Goal: Information Seeking & Learning: Find contact information

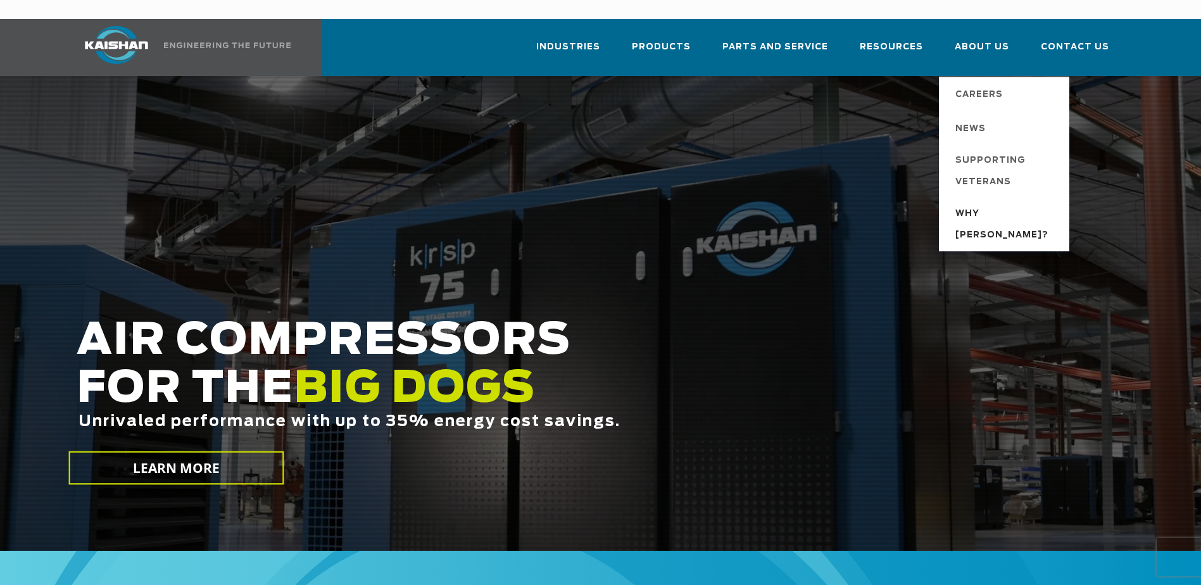
click at [984, 203] on span "Why [PERSON_NAME]?" at bounding box center [1005, 224] width 101 height 43
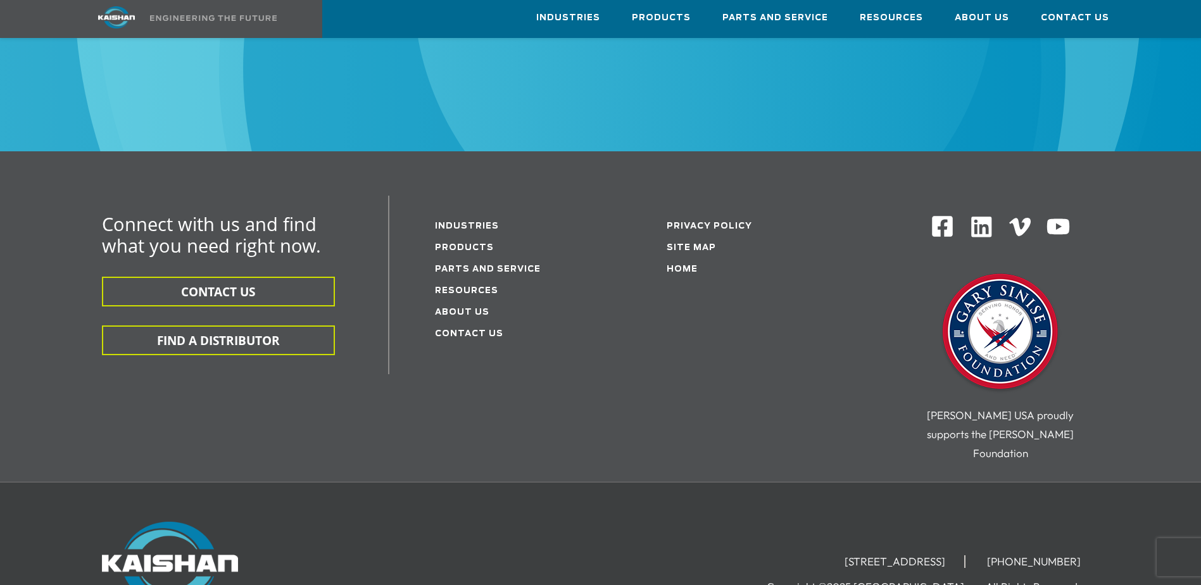
scroll to position [1582, 0]
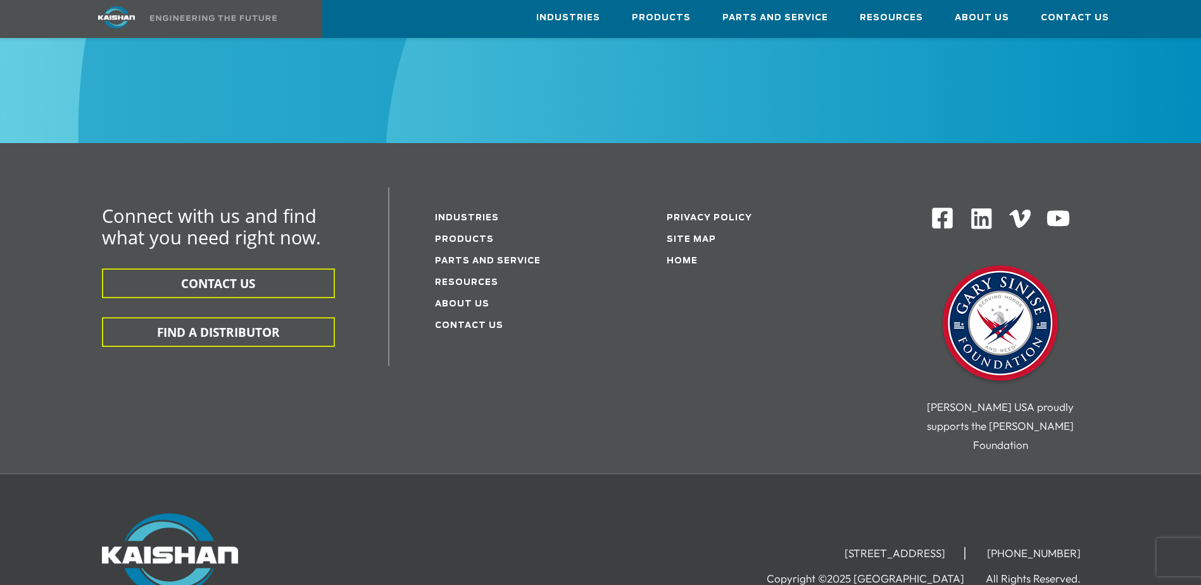
drag, startPoint x: 885, startPoint y: 492, endPoint x: 760, endPoint y: 495, distance: 126.0
click at [825, 547] on li "[STREET_ADDRESS]" at bounding box center [895, 553] width 140 height 13
copy li "[STREET_ADDRESS]"
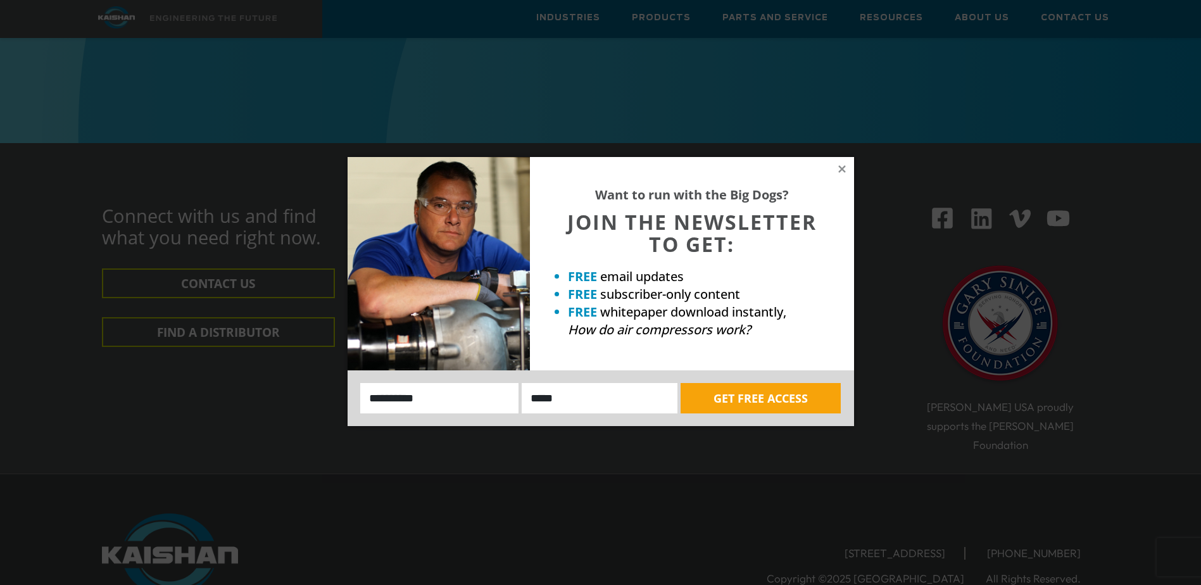
click at [832, 165] on div "Want to run with the Big Dogs? JOIN THE NEWSLETTER TO GET: FREE email updates F…" at bounding box center [692, 263] width 324 height 213
click at [840, 170] on icon at bounding box center [841, 168] width 7 height 7
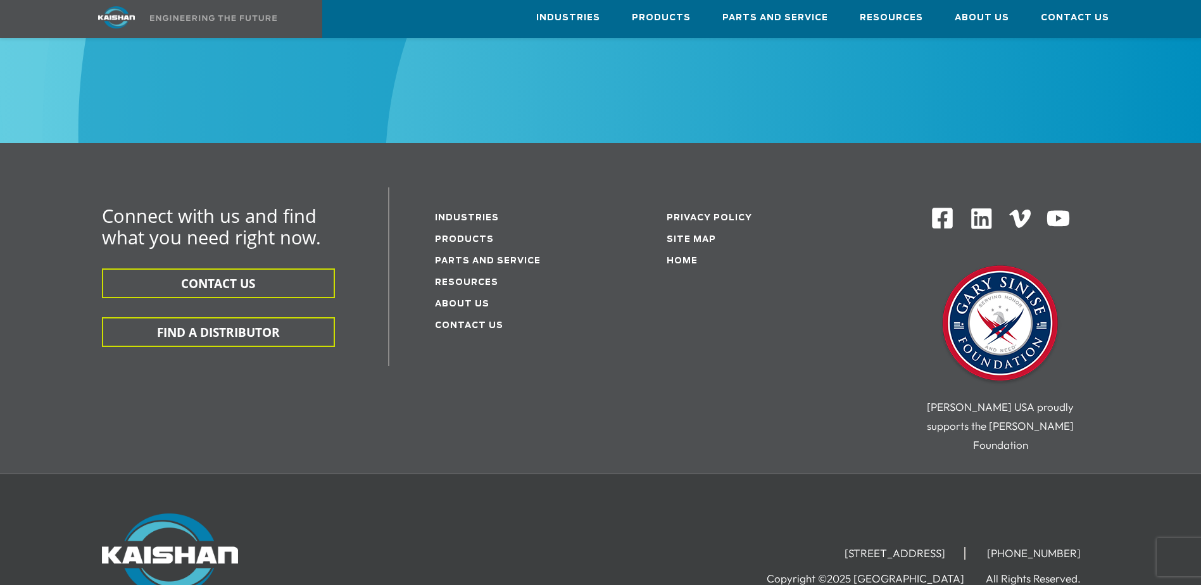
drag, startPoint x: 885, startPoint y: 489, endPoint x: 755, endPoint y: 489, distance: 130.4
click at [825, 547] on li "[STREET_ADDRESS]" at bounding box center [895, 553] width 140 height 13
copy li "[STREET_ADDRESS]"
drag, startPoint x: 919, startPoint y: 489, endPoint x: 891, endPoint y: 494, distance: 28.2
click at [891, 547] on li "[STREET_ADDRESS]" at bounding box center [895, 553] width 140 height 13
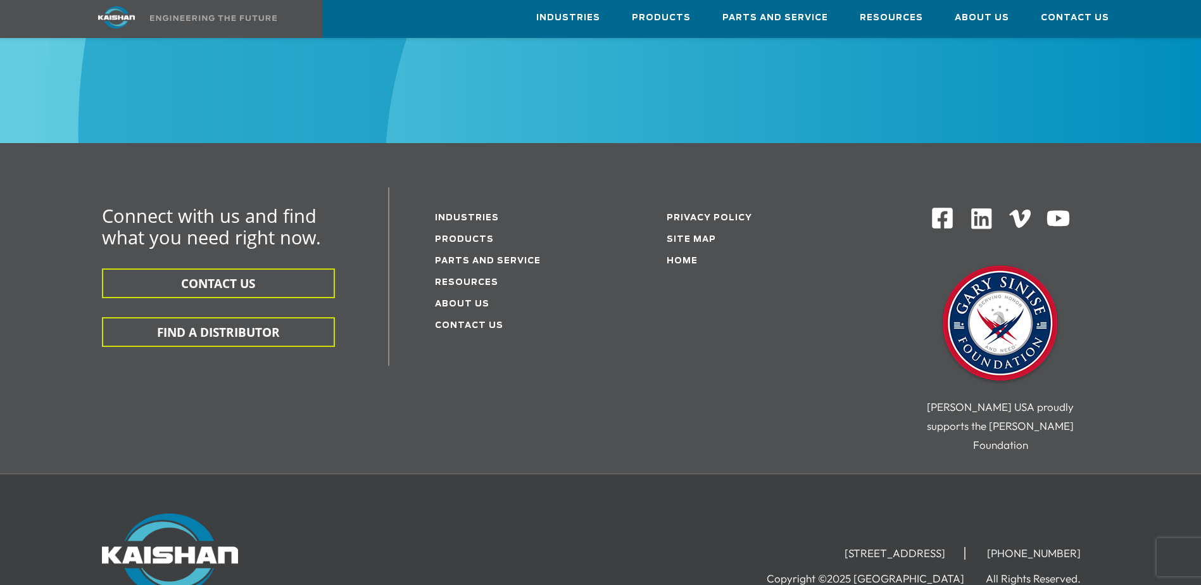
copy li "Loxley"
drag, startPoint x: 970, startPoint y: 489, endPoint x: 941, endPoint y: 492, distance: 29.3
click at [941, 547] on li "[STREET_ADDRESS]" at bounding box center [895, 553] width 140 height 13
copy li "36551"
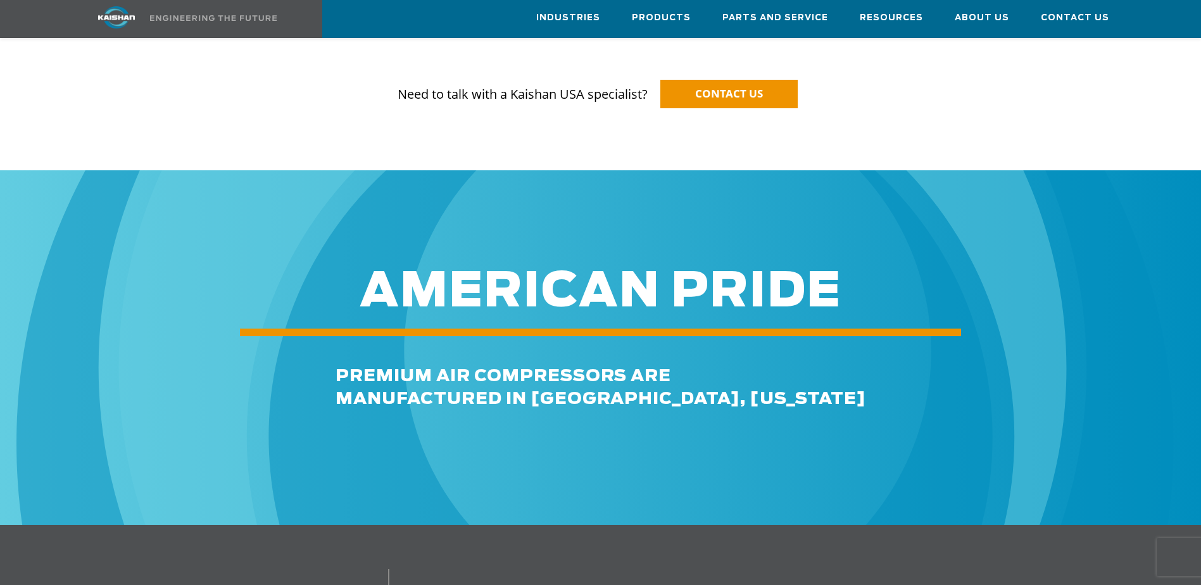
scroll to position [1519, 0]
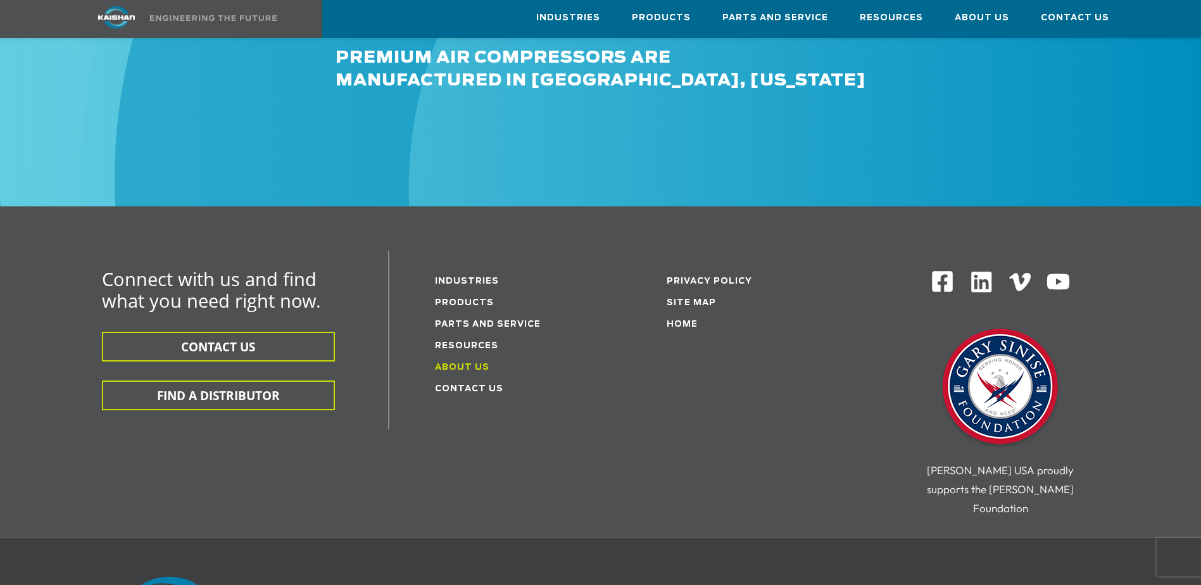
click at [466, 363] on link "About Us" at bounding box center [462, 367] width 54 height 8
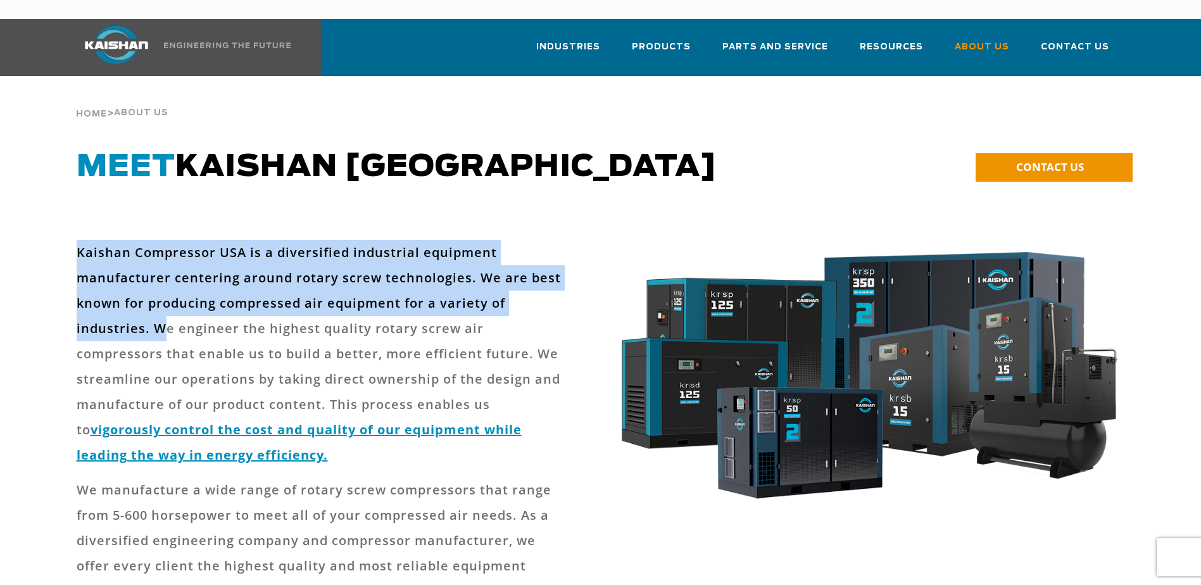
drag, startPoint x: 77, startPoint y: 232, endPoint x: 162, endPoint y: 306, distance: 112.6
click at [162, 306] on p "Kaishan Compressor USA is a diversified industrial equipment manufacturer cente…" at bounding box center [322, 354] width 491 height 228
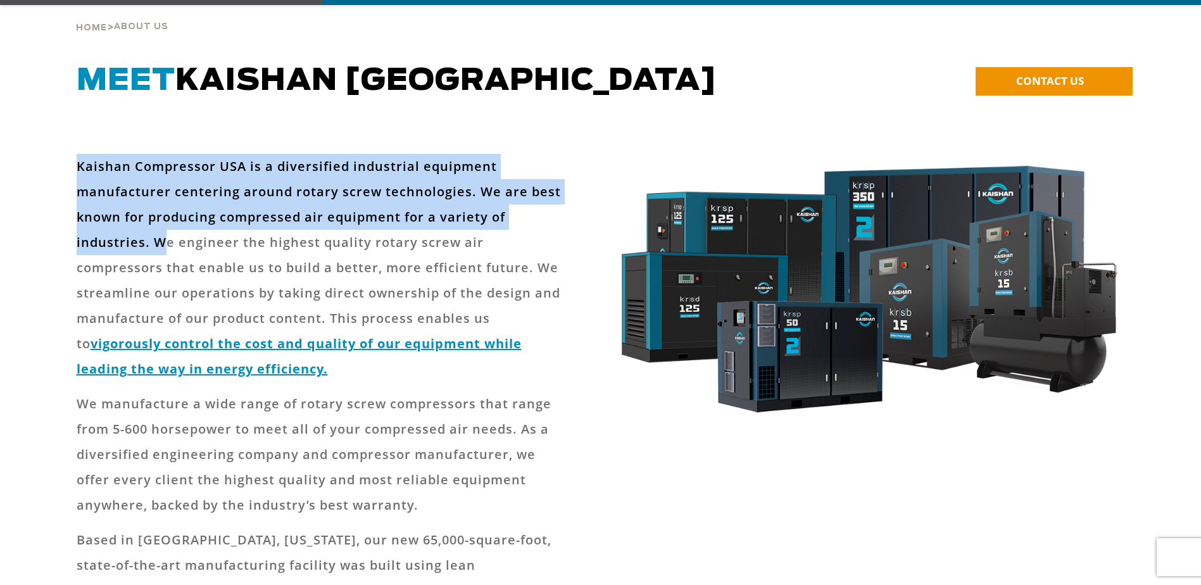
scroll to position [380, 0]
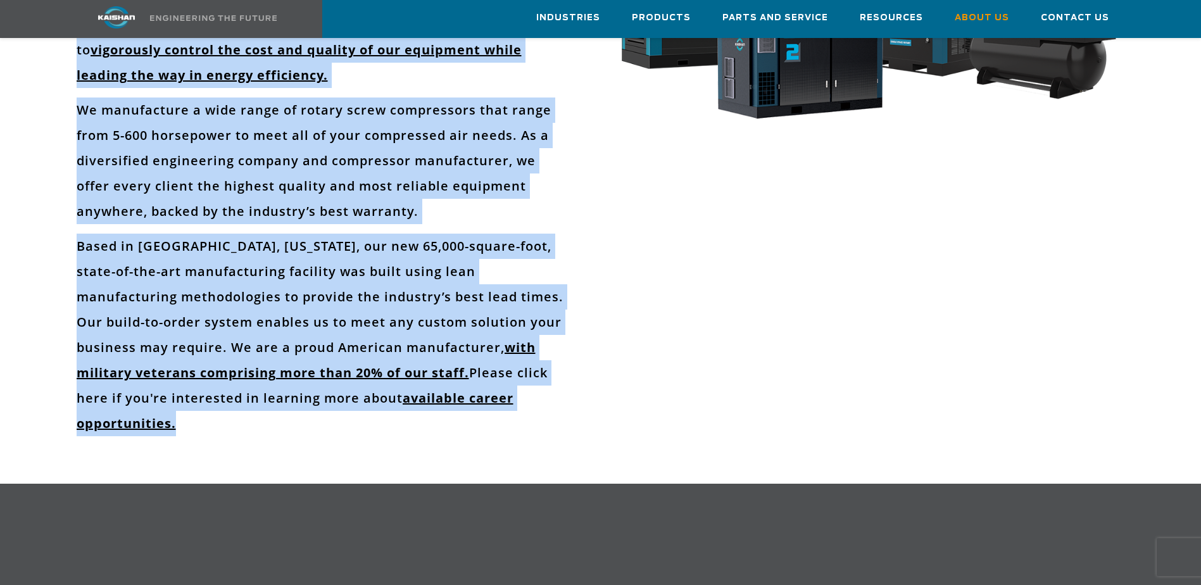
click at [569, 397] on div "Kaishan Compressor USA is a diversified industrial equipment manufacturer cente…" at bounding box center [335, 152] width 516 height 585
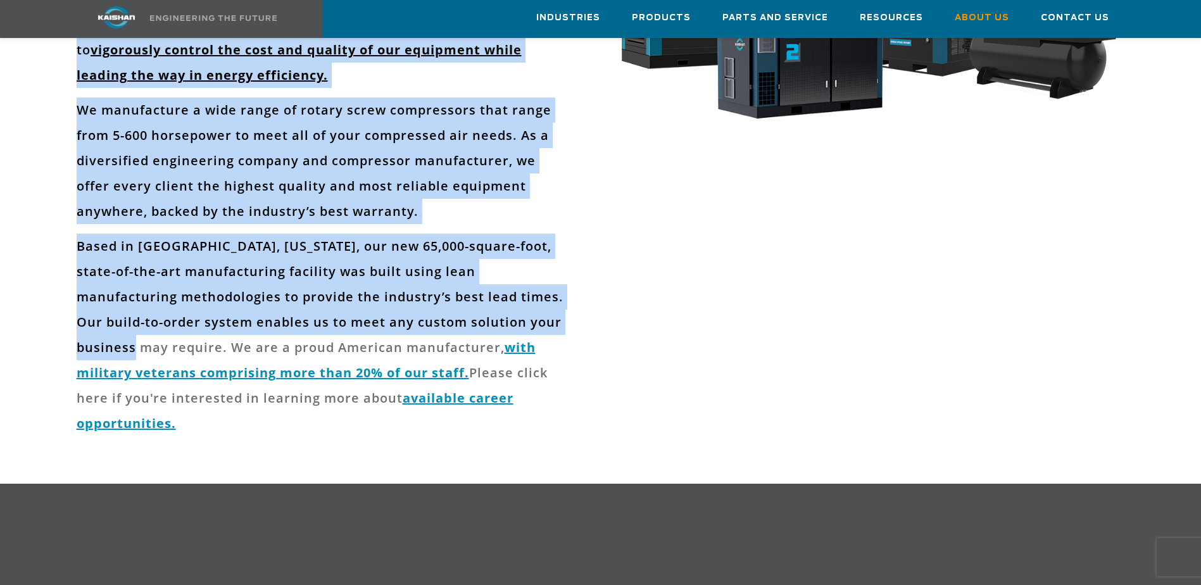
click at [134, 321] on p "Based in Loxley, Alabama, our new 65,000-square-foot, state-of-the-art manufact…" at bounding box center [322, 335] width 491 height 203
copy div "Kaishan Compressor USA is a diversified industrial equipment manufacturer cente…"
